Goal: Information Seeking & Learning: Check status

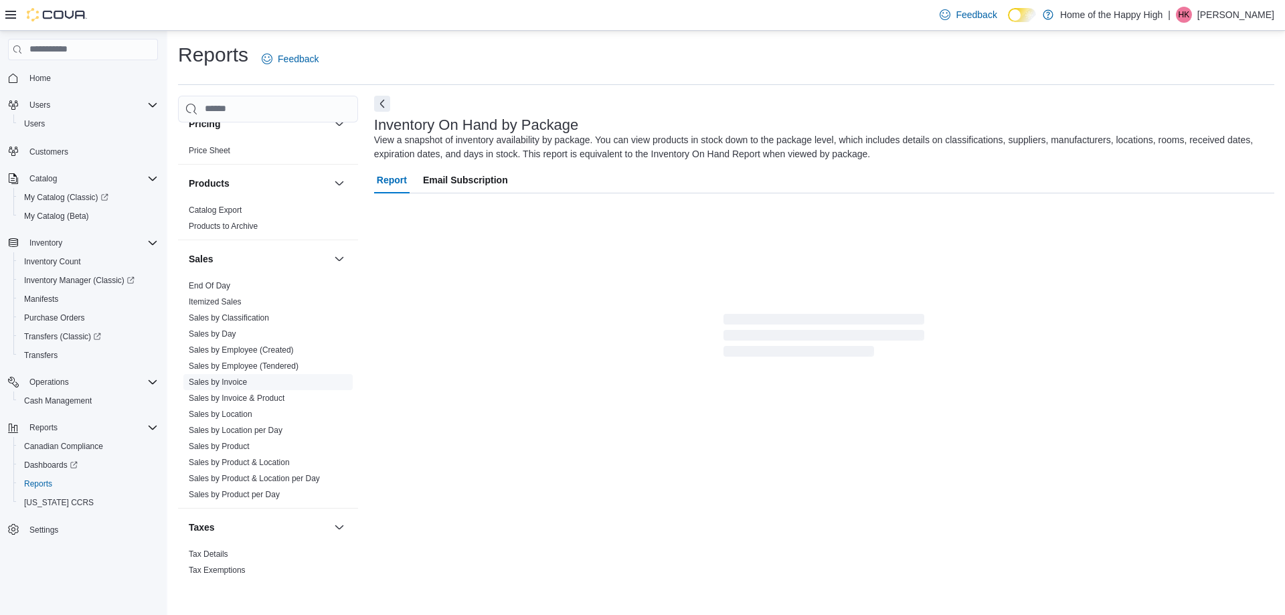
scroll to position [765, 0]
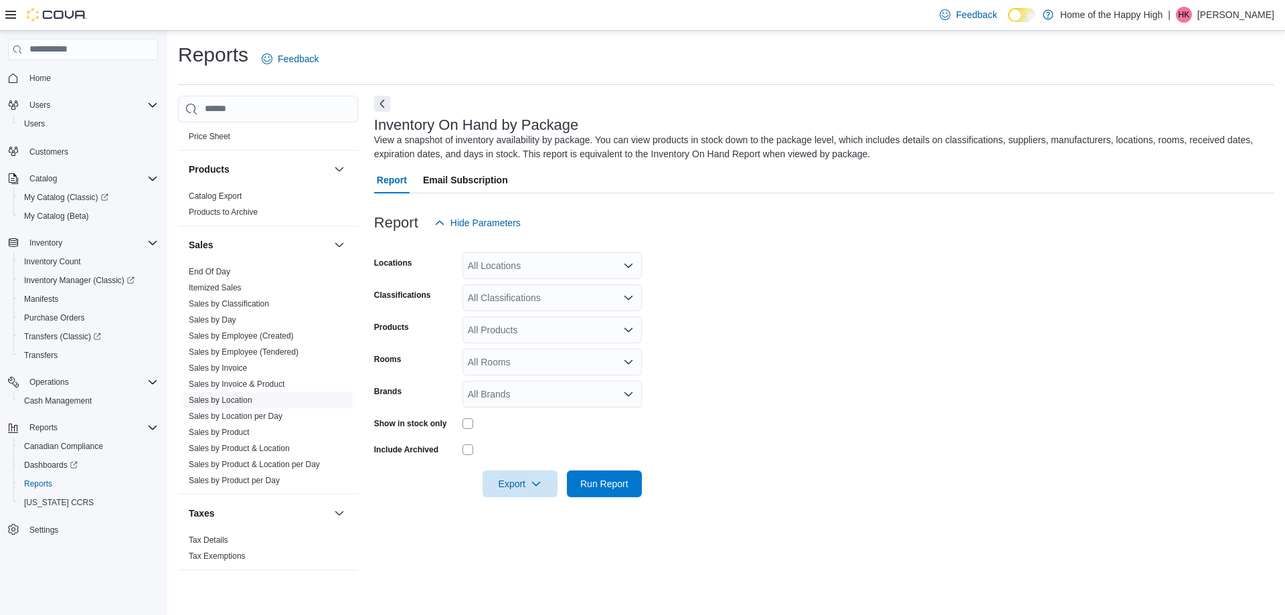
click at [230, 401] on link "Sales by Location" at bounding box center [221, 400] width 64 height 9
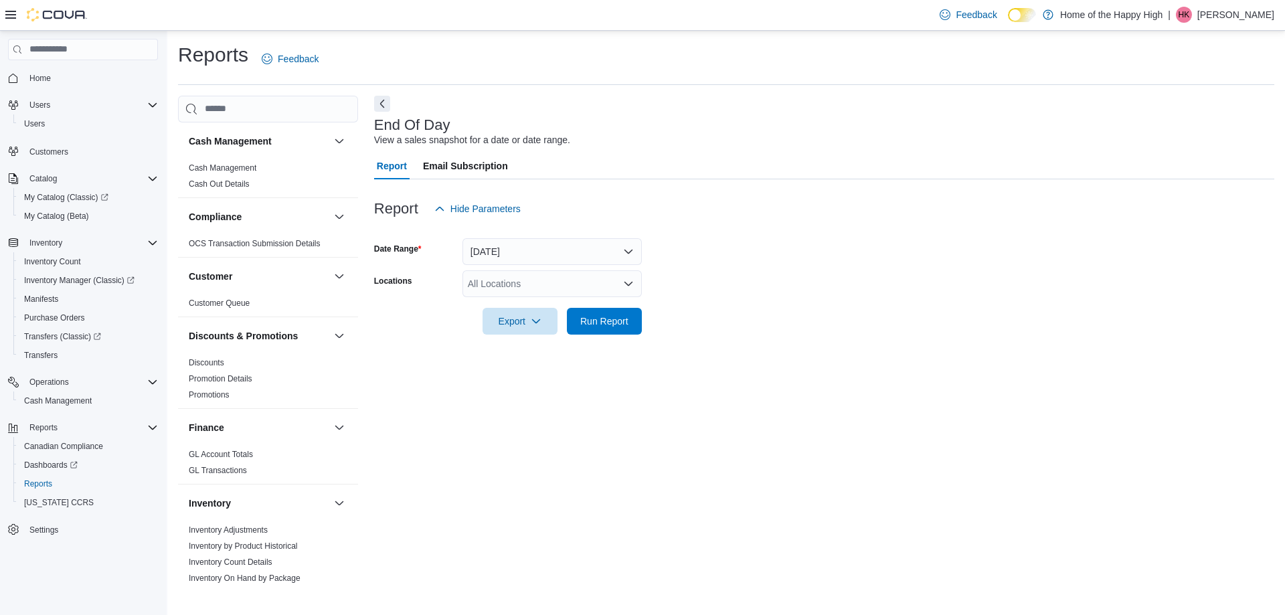
click at [556, 278] on div "All Locations" at bounding box center [552, 283] width 179 height 27
type input "****"
click at [586, 307] on span "Red Deer - Dawson Centre - Fire & Flower" at bounding box center [661, 306] width 287 height 13
click at [704, 279] on form "Date Range Today Locations Red Deer - Dawson Centre - Fire & Flower Export Run …" at bounding box center [824, 278] width 900 height 112
click at [579, 329] on span "Run Report" at bounding box center [604, 320] width 59 height 27
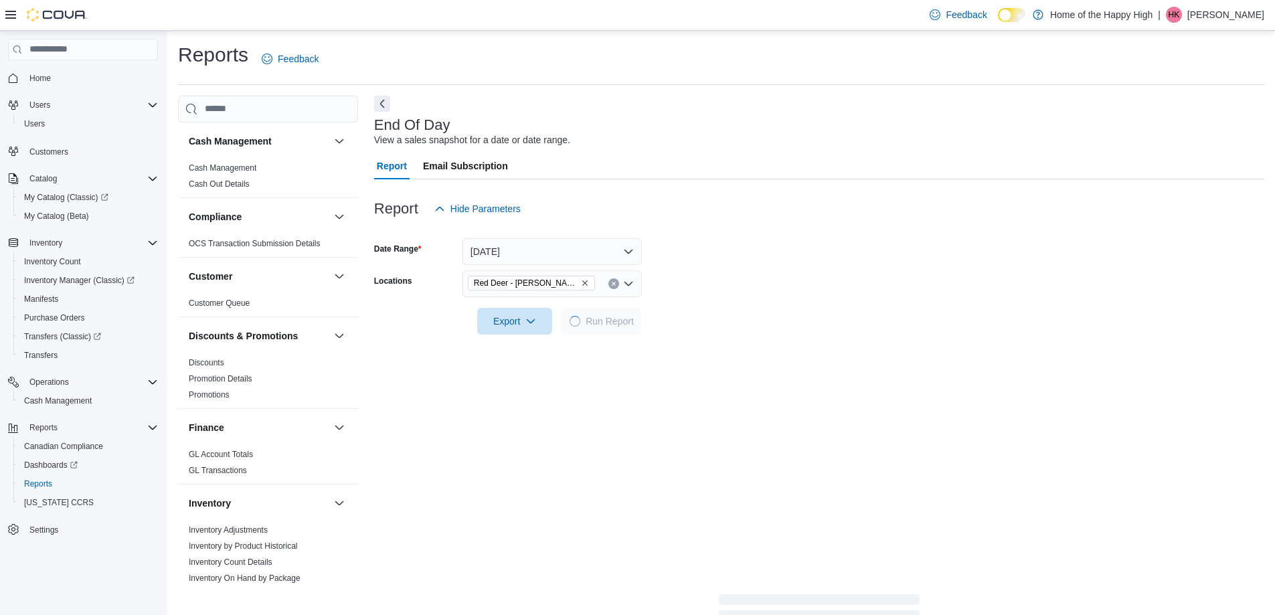
click at [748, 177] on div "Report Email Subscription" at bounding box center [819, 166] width 890 height 27
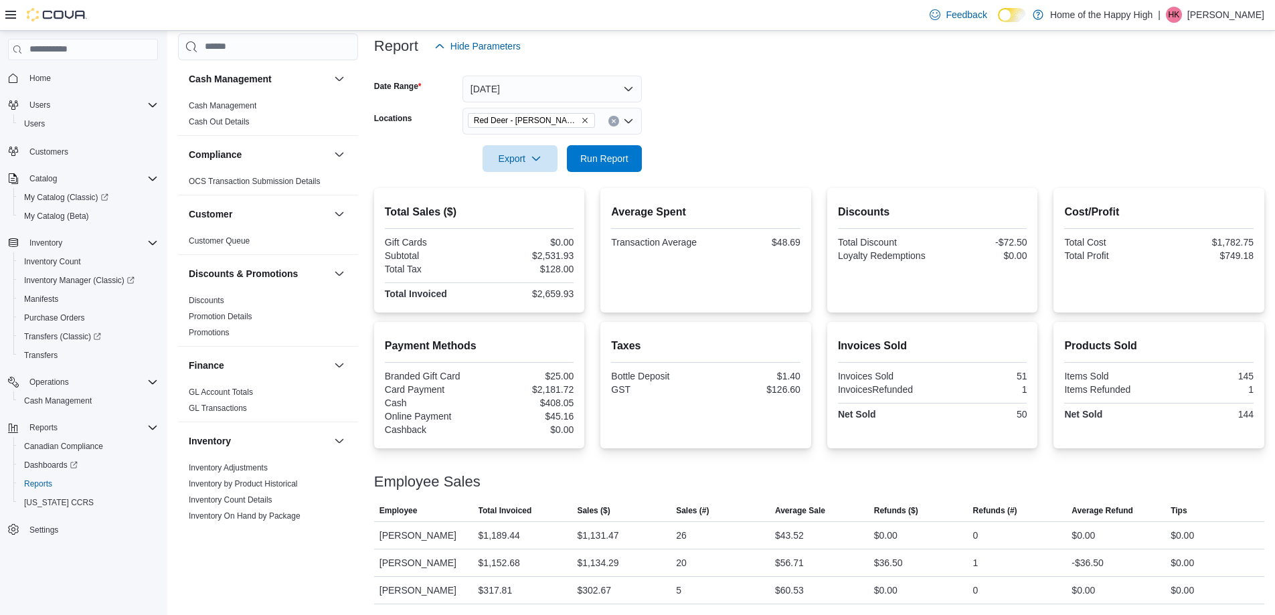
scroll to position [163, 0]
click at [830, 496] on div at bounding box center [819, 495] width 890 height 11
